Goal: Task Accomplishment & Management: Manage account settings

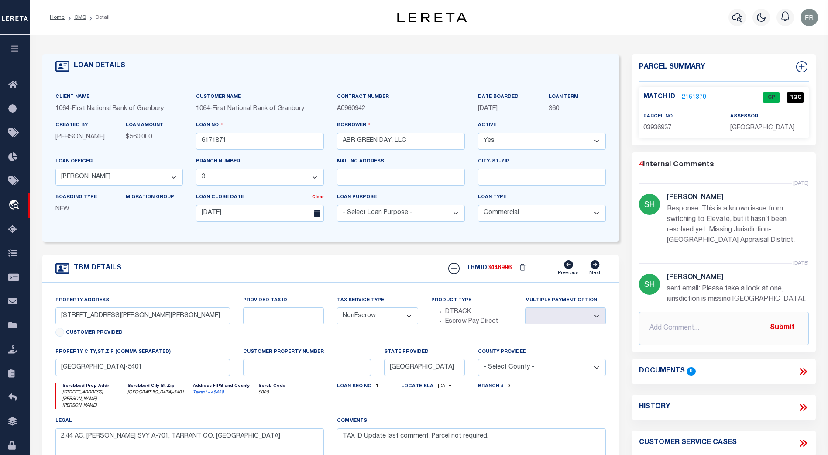
select select "1234"
select select "211"
select select "20"
select select "NonEscrow"
click at [16, 447] on icon at bounding box center [15, 446] width 14 height 11
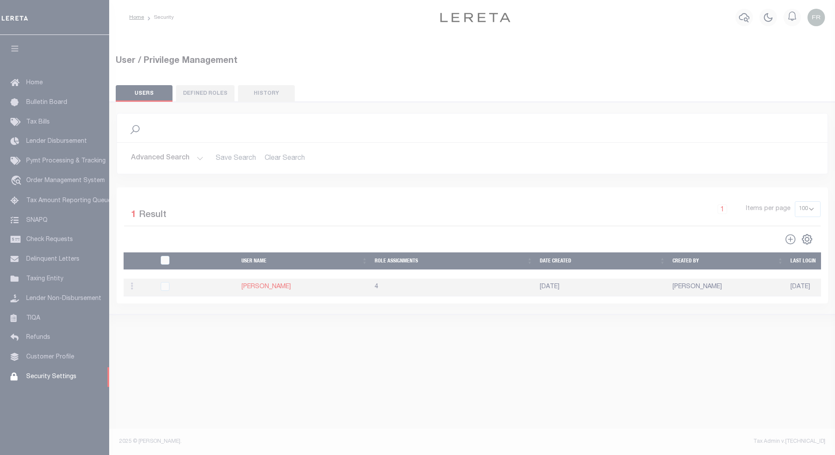
select select "100"
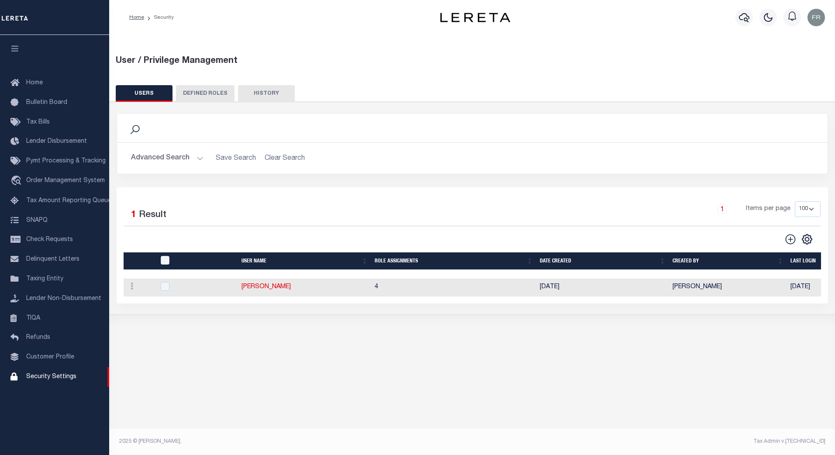
click at [198, 158] on button "Advanced Search" at bounding box center [167, 158] width 72 height 17
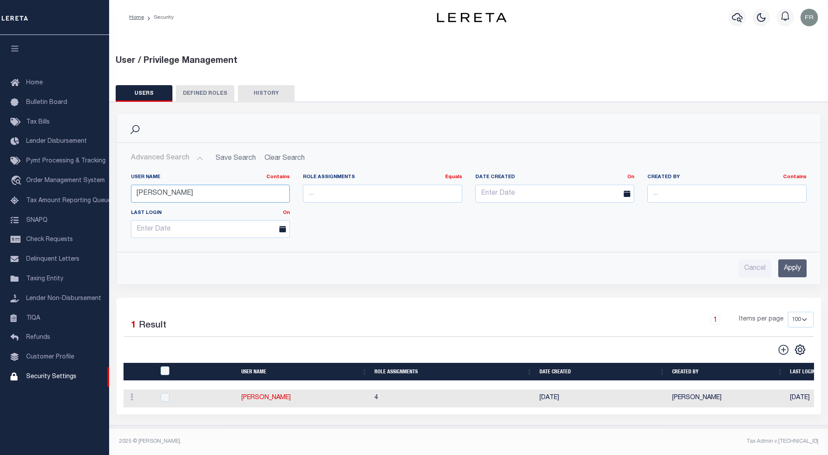
drag, startPoint x: 172, startPoint y: 196, endPoint x: 134, endPoint y: 195, distance: 38.0
click at [134, 195] on input "[PERSON_NAME]" at bounding box center [210, 194] width 159 height 18
type input "[PERSON_NAME]"
click at [792, 270] on input "Apply" at bounding box center [792, 268] width 28 height 18
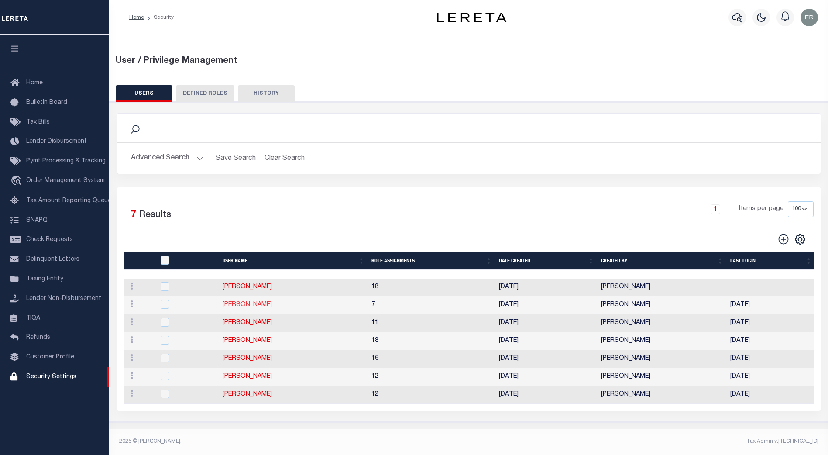
click at [243, 305] on link "[PERSON_NAME]" at bounding box center [247, 305] width 49 height 6
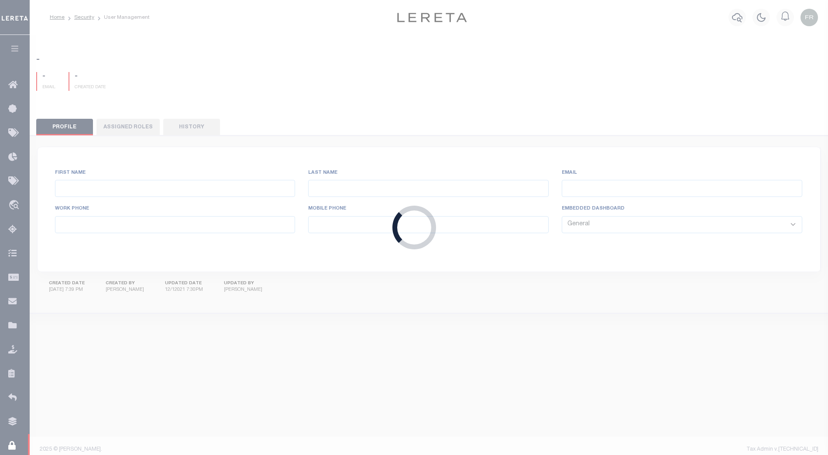
type input "McReynolds"
type input "Michael"
type input "mmcreynolds@lereta.net"
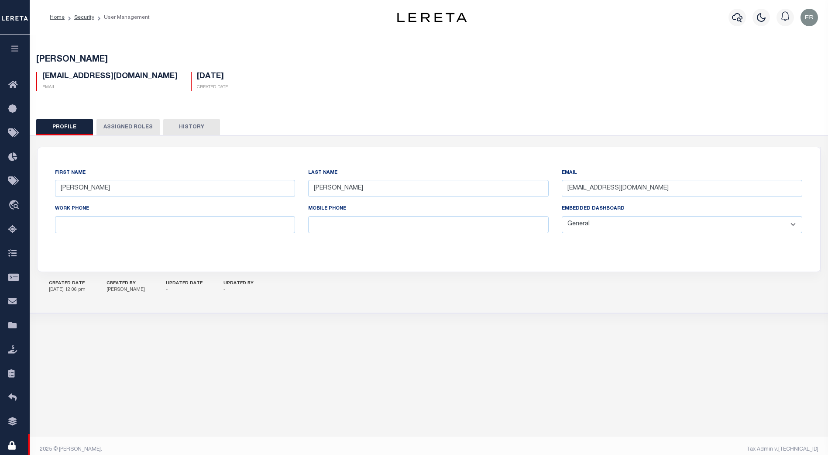
click at [793, 222] on select "General Locate Escrow Services AI Payment Verification Customer Service" at bounding box center [682, 224] width 241 height 17
select select "LOC"
click at [562, 217] on select "General Locate Escrow Services AI Payment Verification Customer Service" at bounding box center [682, 224] width 241 height 17
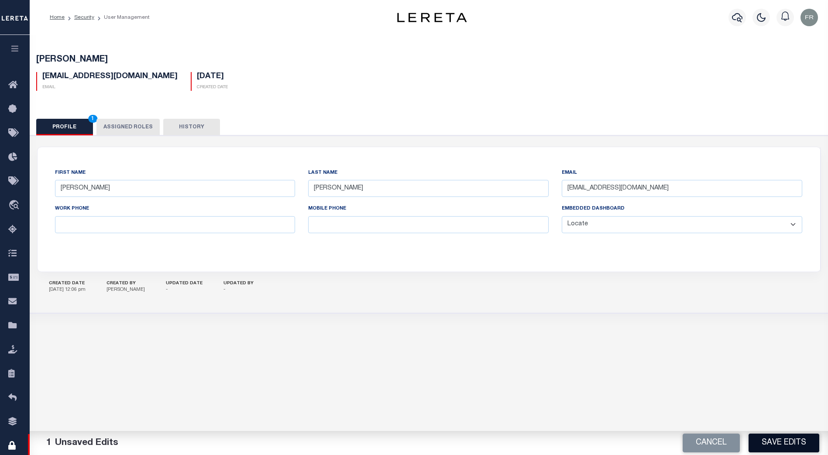
click at [789, 437] on button "Save Edits" at bounding box center [784, 443] width 71 height 19
